Goal: Task Accomplishment & Management: Manage account settings

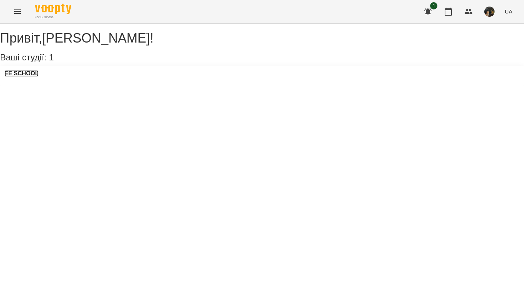
click at [21, 77] on h3 "EE SCHOOL" at bounding box center [21, 73] width 34 height 7
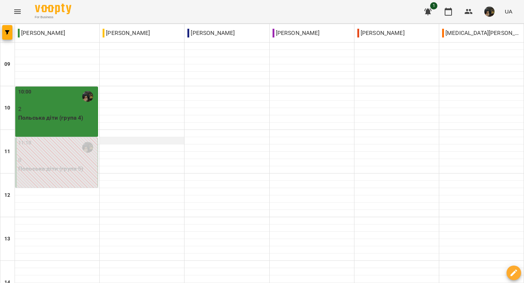
scroll to position [5, 0]
click at [74, 114] on p "Польська діти (група 4)" at bounding box center [57, 118] width 78 height 9
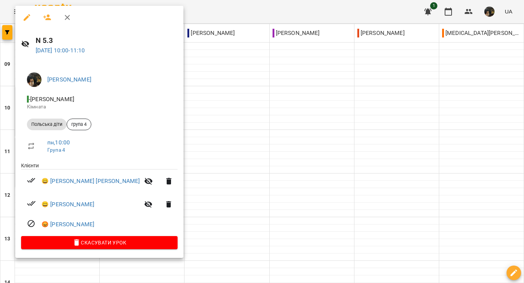
click at [70, 17] on icon "button" at bounding box center [67, 17] width 9 height 9
